Goal: Information Seeking & Learning: Learn about a topic

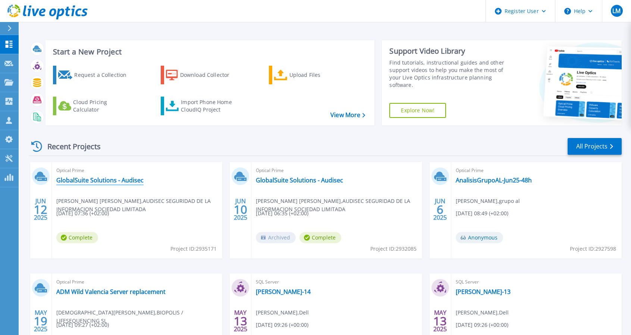
click at [115, 182] on link "GlobalSuite Solutions - Audisec" at bounding box center [99, 179] width 87 height 7
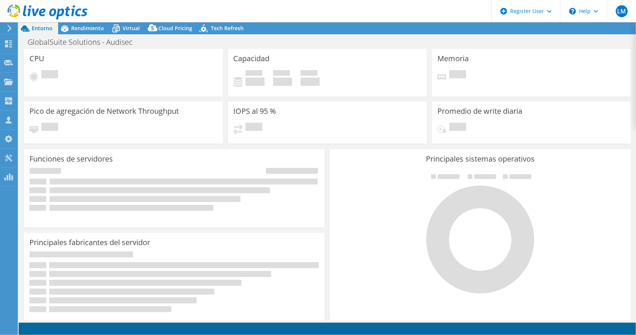
select select "[GEOGRAPHIC_DATA]"
select select "USD"
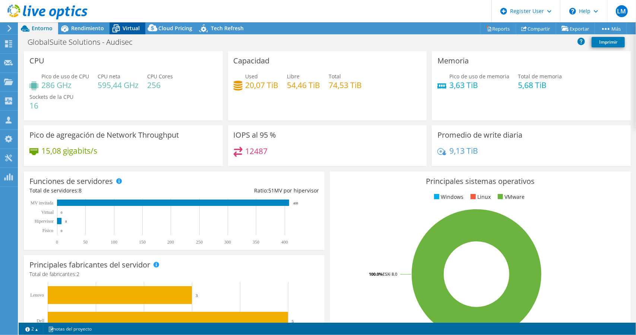
click at [127, 28] on span "Virtual" at bounding box center [131, 28] width 17 height 7
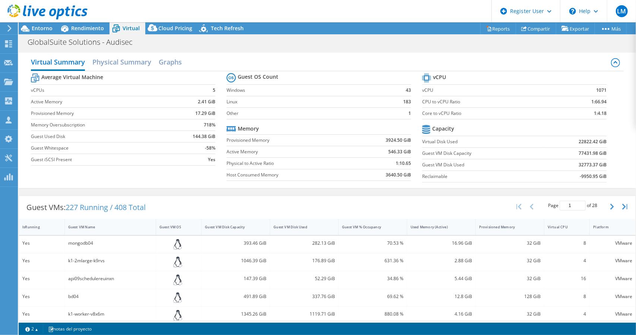
click at [422, 110] on label "Core to vCPU Ratio" at bounding box center [490, 113] width 136 height 7
drag, startPoint x: 441, startPoint y: 111, endPoint x: 456, endPoint y: 112, distance: 15.0
click at [456, 112] on label "Core to vCPU Ratio" at bounding box center [490, 113] width 136 height 7
click at [431, 112] on label "Core to vCPU Ratio" at bounding box center [490, 113] width 136 height 7
click at [189, 111] on td "17.29 GiB" at bounding box center [193, 113] width 44 height 12
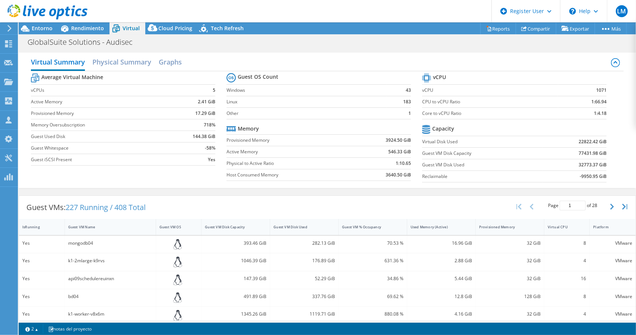
click at [195, 112] on b "17.29 GiB" at bounding box center [205, 113] width 20 height 7
drag, startPoint x: 192, startPoint y: 113, endPoint x: 214, endPoint y: 111, distance: 21.3
click at [214, 111] on section "Average Virtual Machine vCPUs 5 Active Memory 2.41 GiB Provisioned Memory 17.29…" at bounding box center [129, 121] width 196 height 98
click at [212, 111] on b "17.29 GiB" at bounding box center [205, 113] width 20 height 7
click at [199, 111] on b "17.29 GiB" at bounding box center [205, 113] width 20 height 7
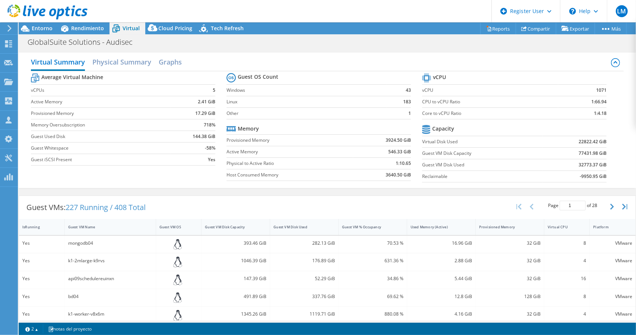
click at [212, 88] on td "5" at bounding box center [193, 90] width 44 height 12
drag, startPoint x: 68, startPoint y: 206, endPoint x: 82, endPoint y: 208, distance: 14.3
click at [82, 208] on span "227 Running / 408 Total" at bounding box center [106, 207] width 80 height 10
